Goal: Use online tool/utility: Utilize a website feature to perform a specific function

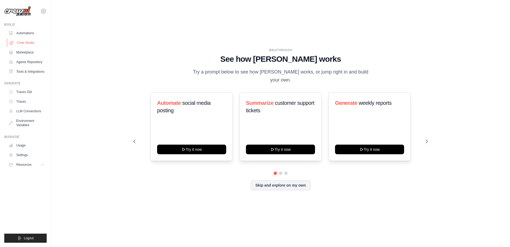
click at [31, 43] on link "Crew Studio" at bounding box center [27, 42] width 40 height 9
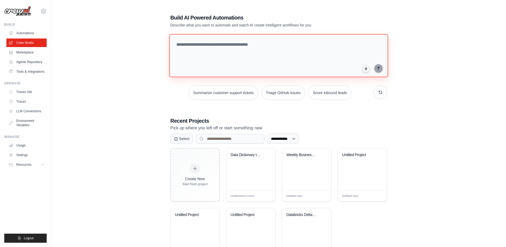
click at [228, 56] on textarea at bounding box center [278, 55] width 219 height 43
paste textarea "**********"
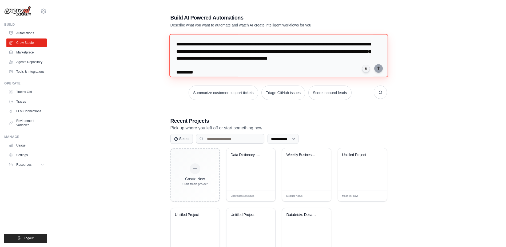
scroll to position [54, 0]
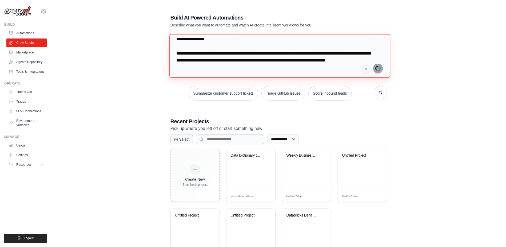
type textarea "**********"
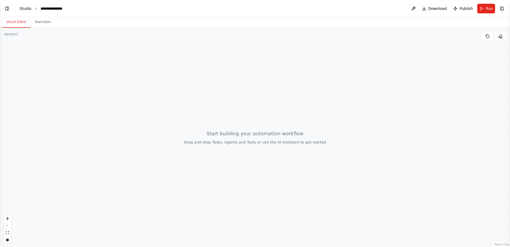
click at [24, 6] on link "Studio" at bounding box center [25, 8] width 12 height 4
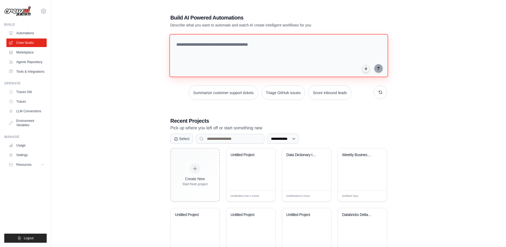
click at [221, 64] on textarea at bounding box center [278, 55] width 219 height 43
click at [247, 51] on textarea "**********" at bounding box center [279, 55] width 220 height 43
drag, startPoint x: 251, startPoint y: 43, endPoint x: 469, endPoint y: 57, distance: 218.7
click at [469, 57] on div "**********" at bounding box center [279, 137] width 438 height 264
paste textarea "**********"
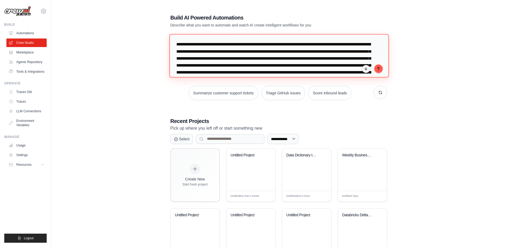
scroll to position [19, 0]
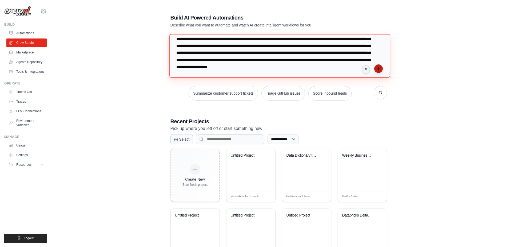
type textarea "**********"
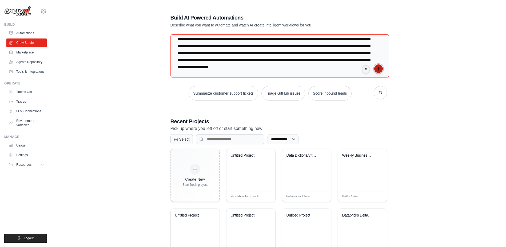
click at [377, 72] on button "submit" at bounding box center [378, 68] width 9 height 9
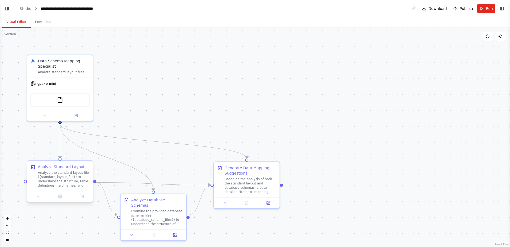
scroll to position [567, 0]
click at [65, 102] on div "FileReadTool" at bounding box center [59, 99] width 59 height 14
click at [58, 100] on img at bounding box center [60, 99] width 6 height 6
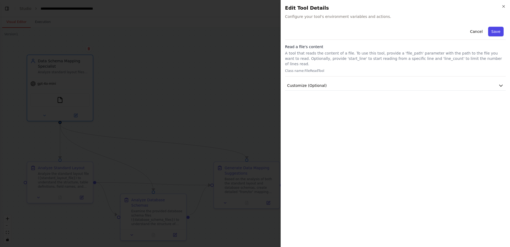
click at [494, 32] on button "Save" at bounding box center [495, 32] width 15 height 10
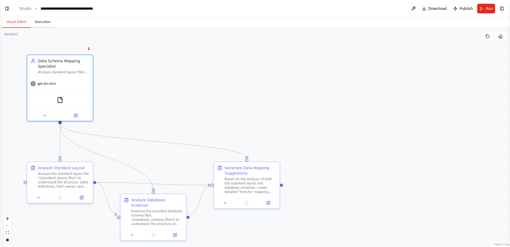
click at [42, 24] on button "Execution" at bounding box center [43, 22] width 24 height 11
click at [20, 23] on button "Visual Editor" at bounding box center [16, 22] width 29 height 11
click at [484, 8] on button "Run" at bounding box center [486, 9] width 18 height 10
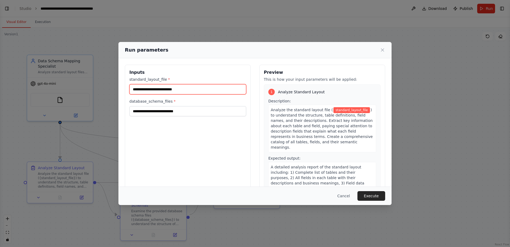
click at [160, 90] on input "standard_layout_file *" at bounding box center [187, 89] width 117 height 10
click at [190, 89] on input "standard_layout_file *" at bounding box center [187, 89] width 117 height 10
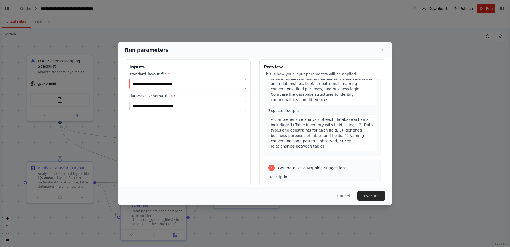
scroll to position [0, 0]
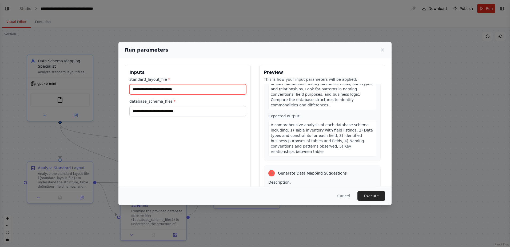
click at [157, 88] on input "standard_layout_file *" at bounding box center [187, 89] width 117 height 10
drag, startPoint x: 156, startPoint y: 88, endPoint x: 137, endPoint y: 87, distance: 19.2
click at [137, 87] on input "standard_layout_file *" at bounding box center [187, 89] width 117 height 10
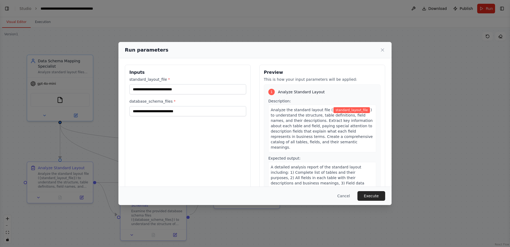
click at [290, 92] on span "Analyze Standard Layout" at bounding box center [301, 91] width 47 height 5
drag, startPoint x: 290, startPoint y: 92, endPoint x: 281, endPoint y: 119, distance: 28.7
click at [281, 119] on span ") to understand the structure, table definitions, field names, and their descri…" at bounding box center [322, 129] width 102 height 42
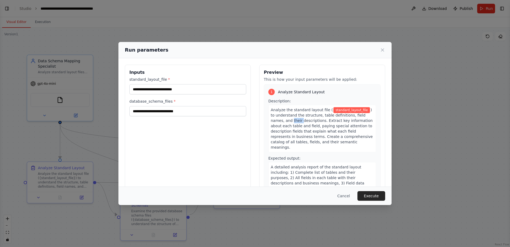
click at [281, 119] on span ") to understand the structure, table definitions, field names, and their descri…" at bounding box center [322, 129] width 102 height 42
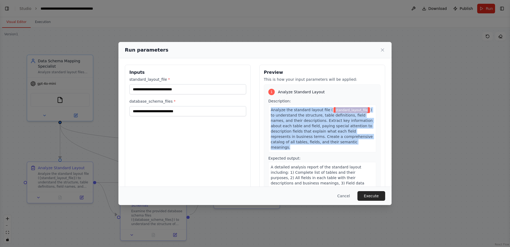
click at [281, 119] on span ") to understand the structure, table definitions, field names, and their descri…" at bounding box center [322, 129] width 102 height 42
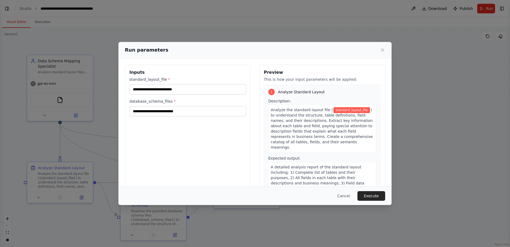
drag, startPoint x: 281, startPoint y: 119, endPoint x: 236, endPoint y: 121, distance: 45.4
click at [236, 121] on div "Inputs standard_layout_file * database_schema_files *" at bounding box center [188, 128] width 126 height 126
click at [371, 195] on button "Execute" at bounding box center [372, 196] width 28 height 10
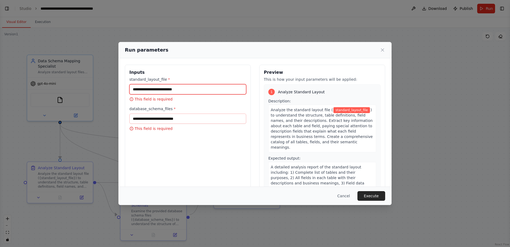
click at [146, 90] on input "standard_layout_file *" at bounding box center [187, 89] width 117 height 10
drag, startPoint x: 146, startPoint y: 90, endPoint x: 137, endPoint y: 90, distance: 9.6
click at [137, 90] on input "standard_layout_file *" at bounding box center [187, 89] width 117 height 10
click at [343, 195] on button "Cancel" at bounding box center [343, 196] width 21 height 10
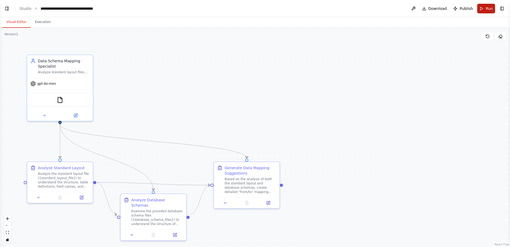
click at [487, 10] on span "Run" at bounding box center [489, 8] width 7 height 5
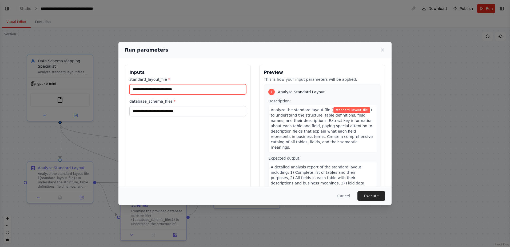
click at [177, 86] on input "standard_layout_file *" at bounding box center [187, 89] width 117 height 10
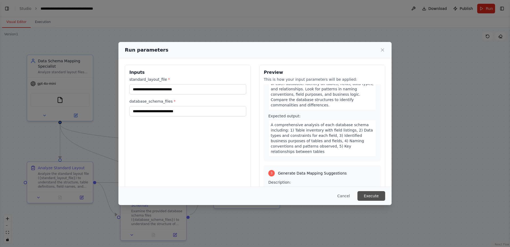
click at [371, 194] on button "Execute" at bounding box center [372, 196] width 28 height 10
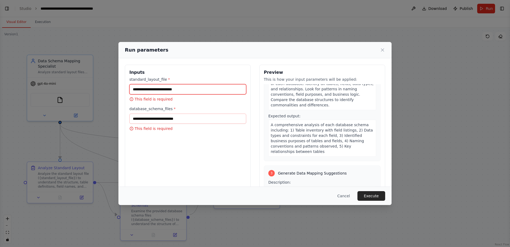
click at [172, 86] on input "standard_layout_file *" at bounding box center [187, 89] width 117 height 10
click at [352, 196] on button "Cancel" at bounding box center [343, 196] width 21 height 10
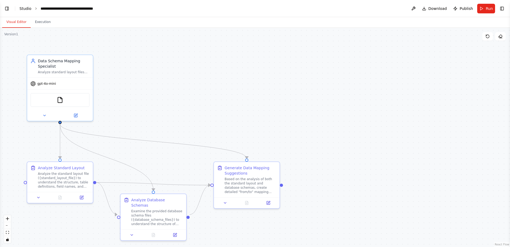
click at [25, 6] on link "Studio" at bounding box center [25, 8] width 12 height 4
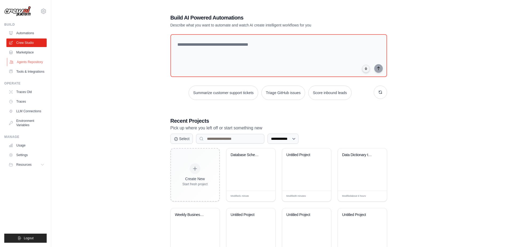
click at [30, 64] on link "Agents Repository" at bounding box center [27, 62] width 40 height 9
click at [24, 62] on link "Agents Repository" at bounding box center [27, 62] width 40 height 9
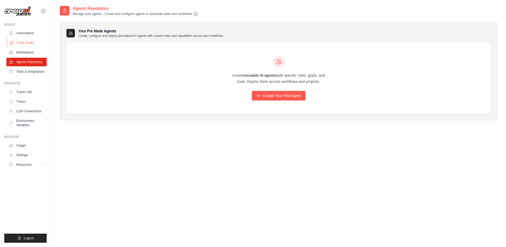
click at [25, 45] on link "Crew Studio" at bounding box center [27, 42] width 40 height 9
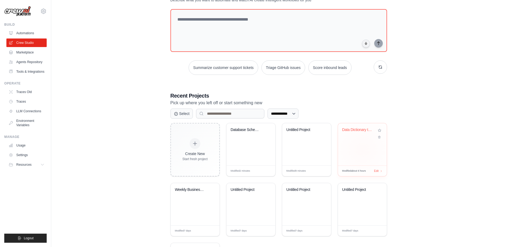
scroll to position [53, 0]
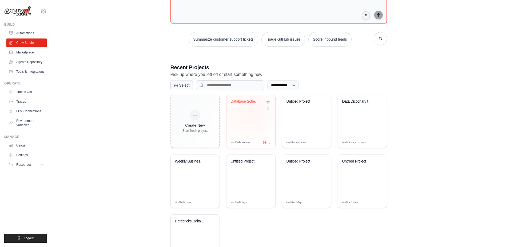
click at [251, 111] on div "Database Schema Data Mapping Automa..." at bounding box center [251, 116] width 49 height 42
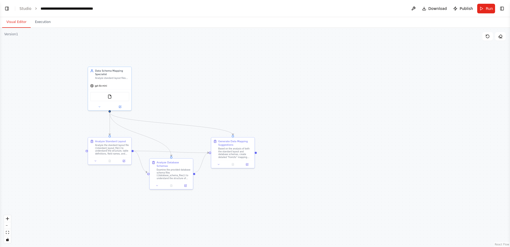
scroll to position [289, 0]
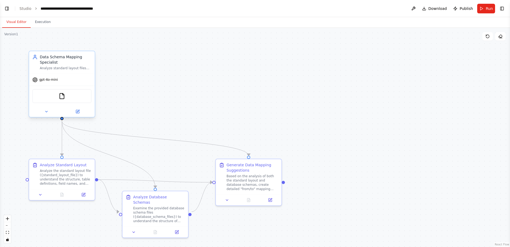
click at [70, 68] on div "Analyze standard layout files and database schemas to suggest accurate field-to…" at bounding box center [66, 68] width 52 height 4
click at [81, 76] on div "gpt-4o-mini" at bounding box center [62, 80] width 66 height 12
click at [69, 97] on div "FileReadTool" at bounding box center [61, 96] width 59 height 14
click at [66, 97] on div "FileReadTool" at bounding box center [61, 96] width 59 height 14
click at [61, 96] on img at bounding box center [62, 96] width 6 height 6
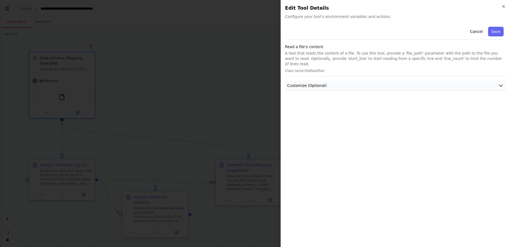
click at [308, 83] on span "Customize (Optional)" at bounding box center [306, 85] width 39 height 5
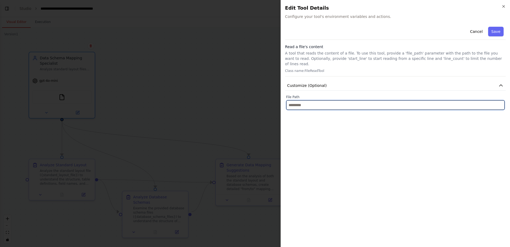
click at [299, 102] on input "text" at bounding box center [395, 105] width 219 height 10
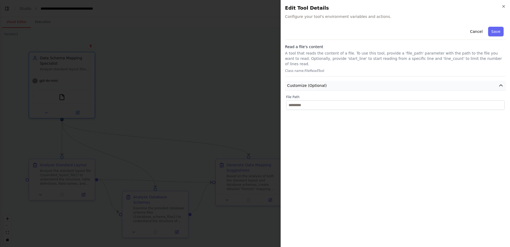
click at [308, 83] on span "Customize (Optional)" at bounding box center [306, 85] width 39 height 5
click at [304, 83] on span "Customize (Optional)" at bounding box center [306, 85] width 39 height 5
click at [307, 43] on div "Cancel Save Read a file's content A tool that reads the content of a file. To u…" at bounding box center [395, 67] width 221 height 85
click at [306, 48] on h3 "Read a file's content" at bounding box center [395, 46] width 221 height 5
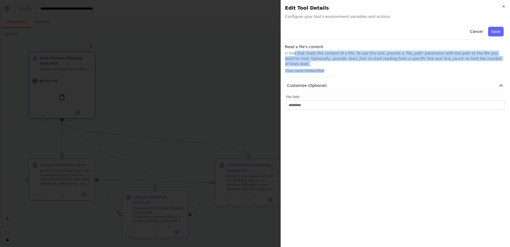
drag, startPoint x: 294, startPoint y: 54, endPoint x: 375, endPoint y: 62, distance: 81.8
click at [375, 62] on div "Read a file's content A tool that reads the content of a file. To use this tool…" at bounding box center [395, 60] width 221 height 32
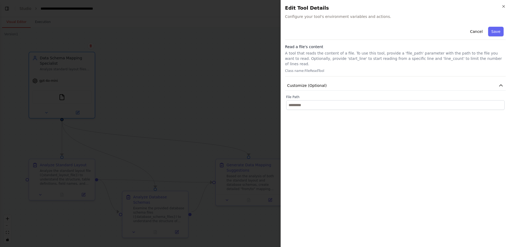
drag, startPoint x: 375, startPoint y: 62, endPoint x: 452, endPoint y: 80, distance: 78.8
click at [401, 109] on div "Cancel Save Read a file's content A tool that reads the content of a file. To u…" at bounding box center [395, 134] width 221 height 218
click at [503, 31] on button "Save" at bounding box center [495, 32] width 15 height 10
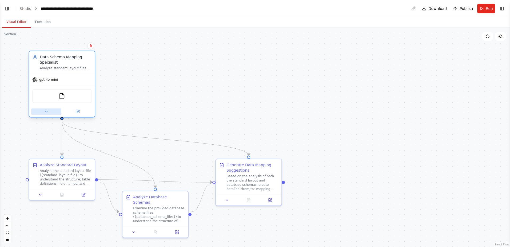
click at [48, 111] on icon at bounding box center [46, 111] width 4 height 4
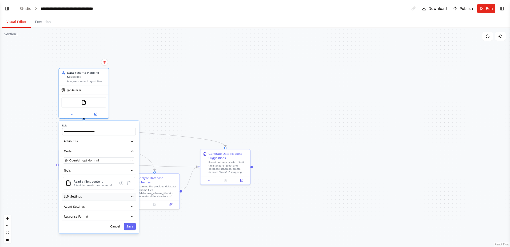
click at [86, 197] on button "LLM Settings" at bounding box center [99, 196] width 74 height 7
click at [145, 100] on div ".deletable-edge-delete-btn { width: 20px; height: 20px; border: 0px solid #ffff…" at bounding box center [255, 137] width 510 height 219
click at [28, 10] on link "Studio" at bounding box center [25, 8] width 12 height 4
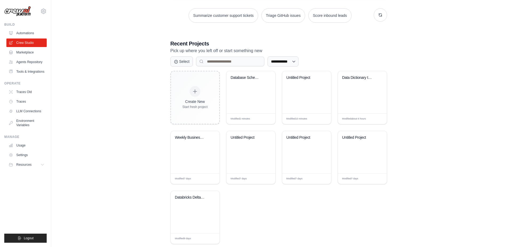
scroll to position [88, 0]
